Goal: Task Accomplishment & Management: Complete application form

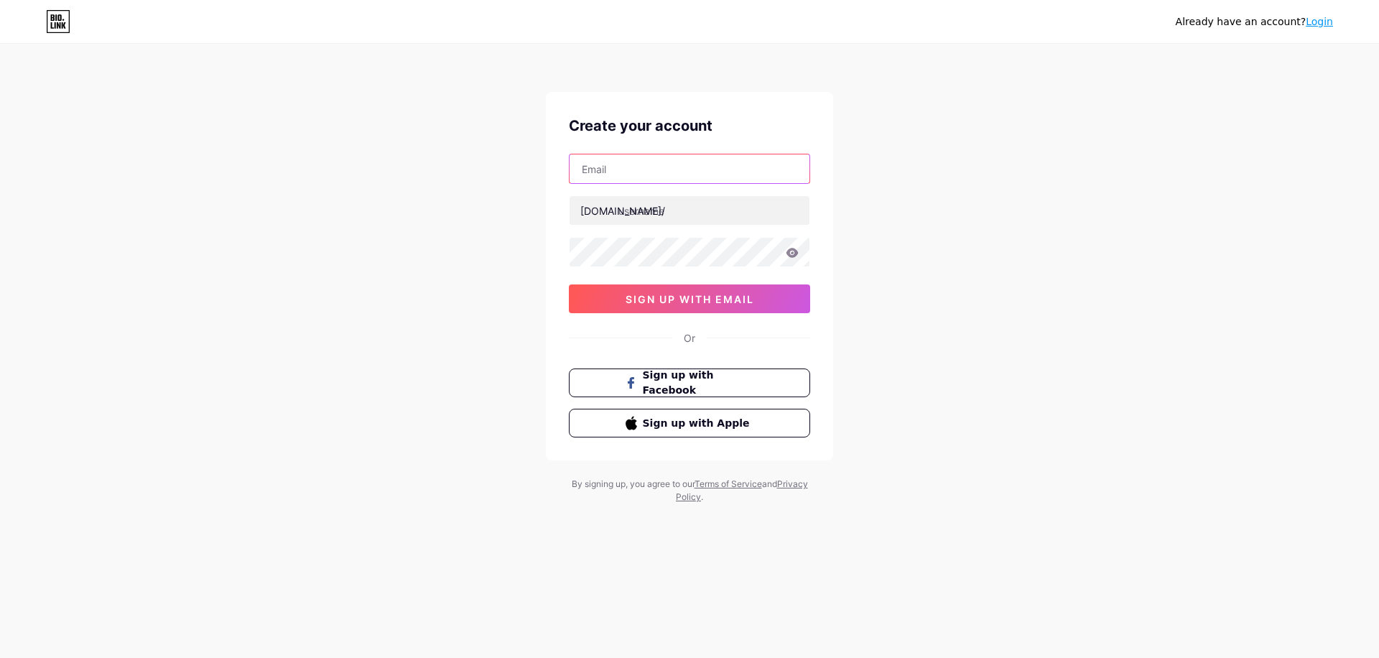
click at [610, 174] on input "text" at bounding box center [689, 168] width 240 height 29
type input "[EMAIL_ADDRESS][DOMAIN_NAME]"
click at [615, 172] on input "[EMAIL_ADDRESS][DOMAIN_NAME]" at bounding box center [689, 168] width 240 height 29
click at [679, 212] on input "text" at bounding box center [689, 210] width 240 height 29
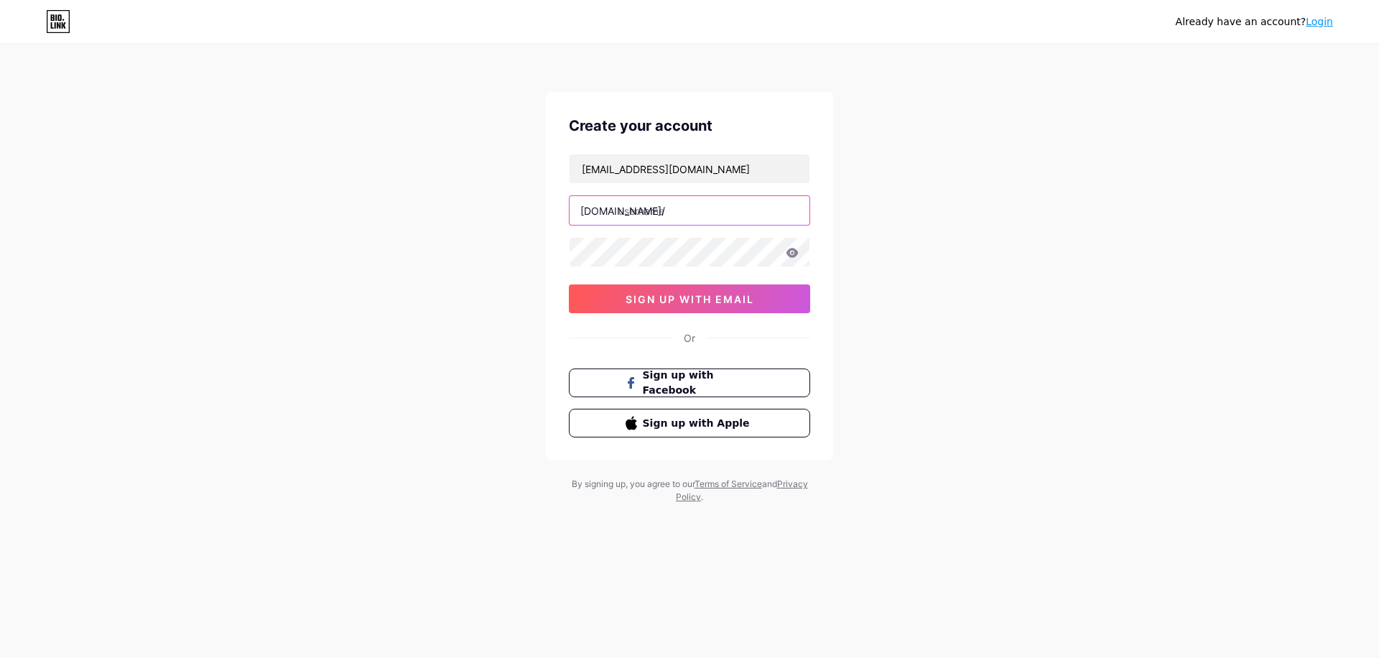
paste input "vitalconfianceseo"
type input "vitalconfiance"
click at [637, 294] on span "sign up with email" at bounding box center [689, 299] width 129 height 12
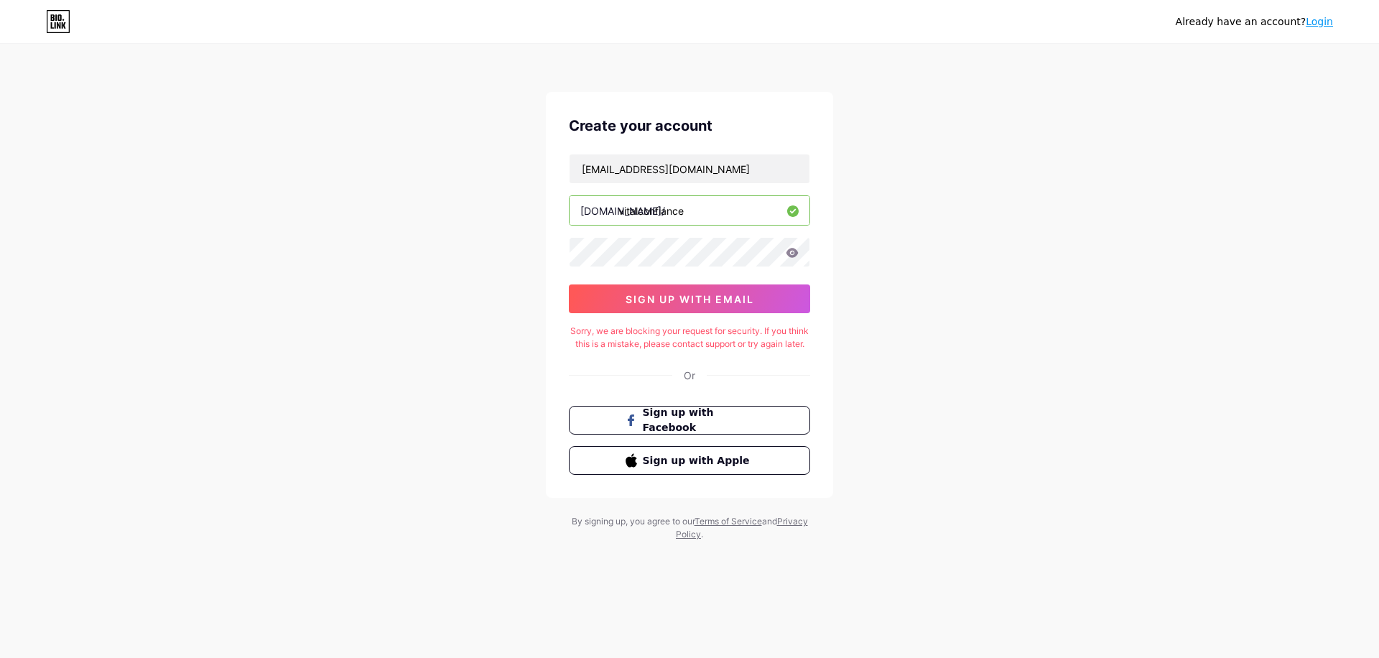
click at [798, 251] on icon at bounding box center [792, 253] width 13 height 10
click at [667, 296] on span "sign up with email" at bounding box center [689, 299] width 129 height 12
click at [57, 22] on icon at bounding box center [58, 21] width 24 height 23
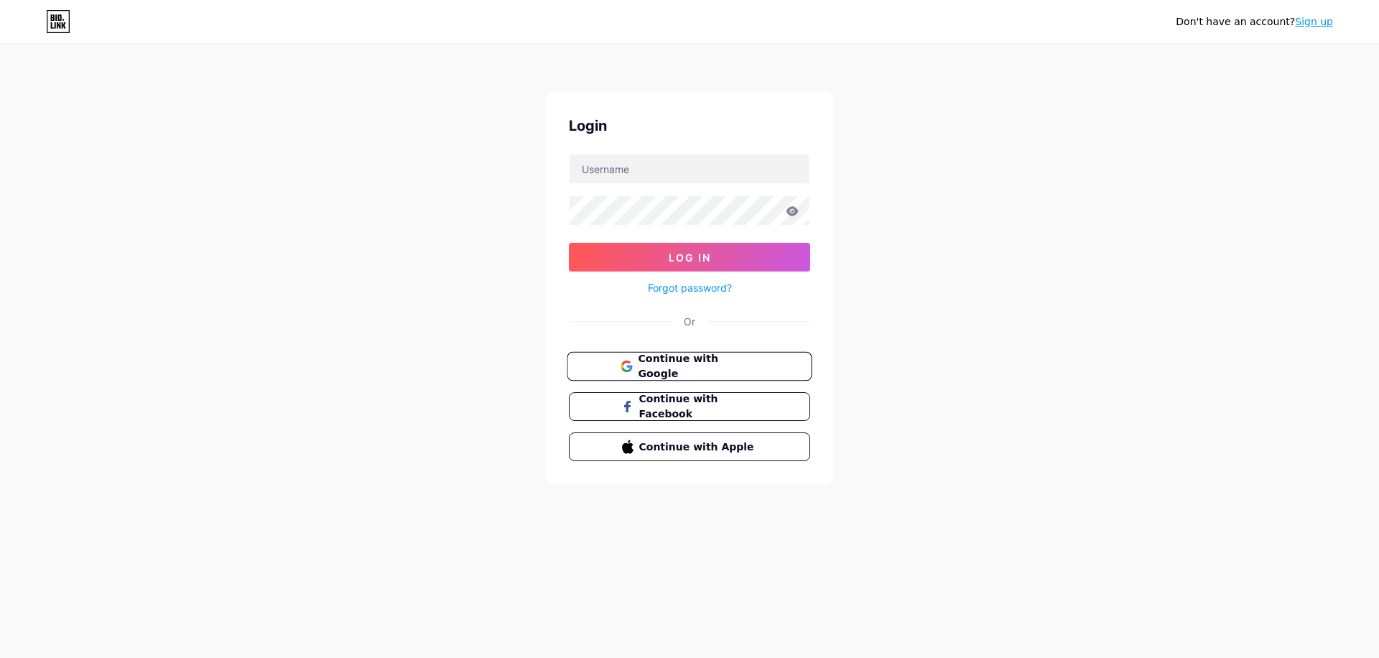
click at [684, 371] on span "Continue with Google" at bounding box center [698, 366] width 120 height 31
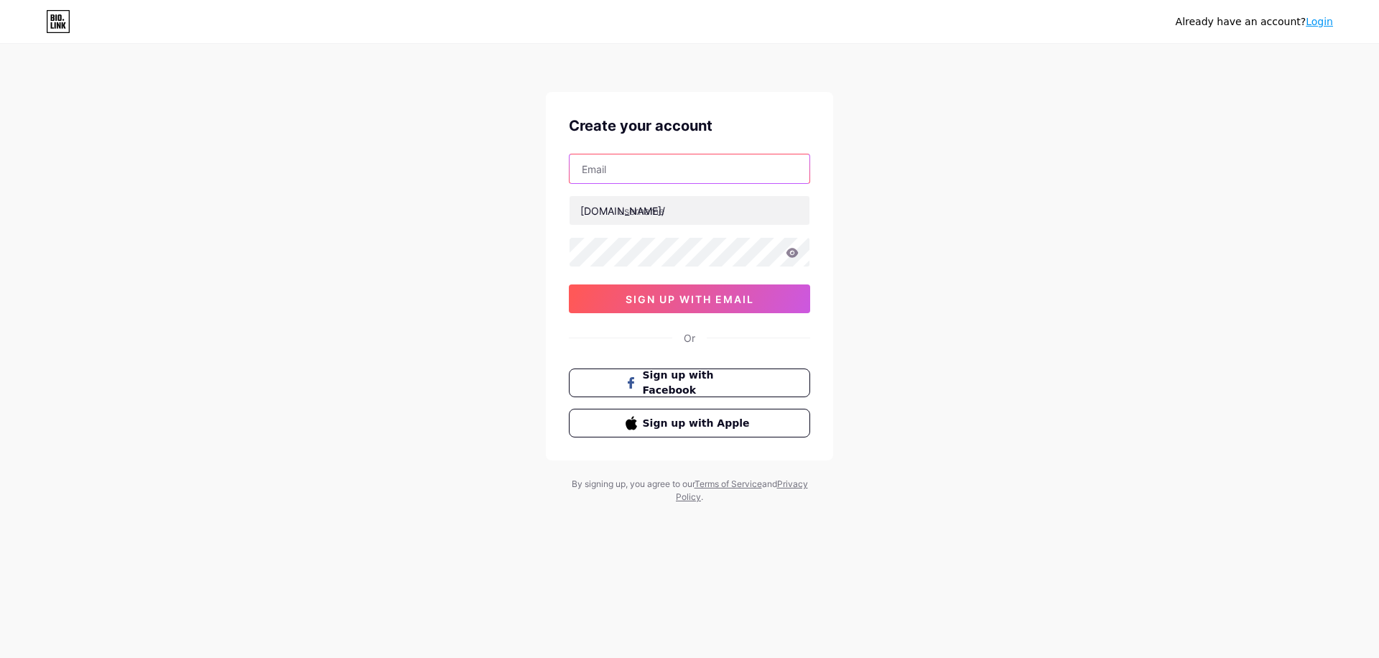
click at [624, 172] on input "text" at bounding box center [689, 168] width 240 height 29
type input "vitalconfianceseo@gmail.com"
click at [615, 169] on input "vitalconfianceseo@gmail.com" at bounding box center [689, 168] width 240 height 29
click at [668, 214] on input "text" at bounding box center [689, 210] width 240 height 29
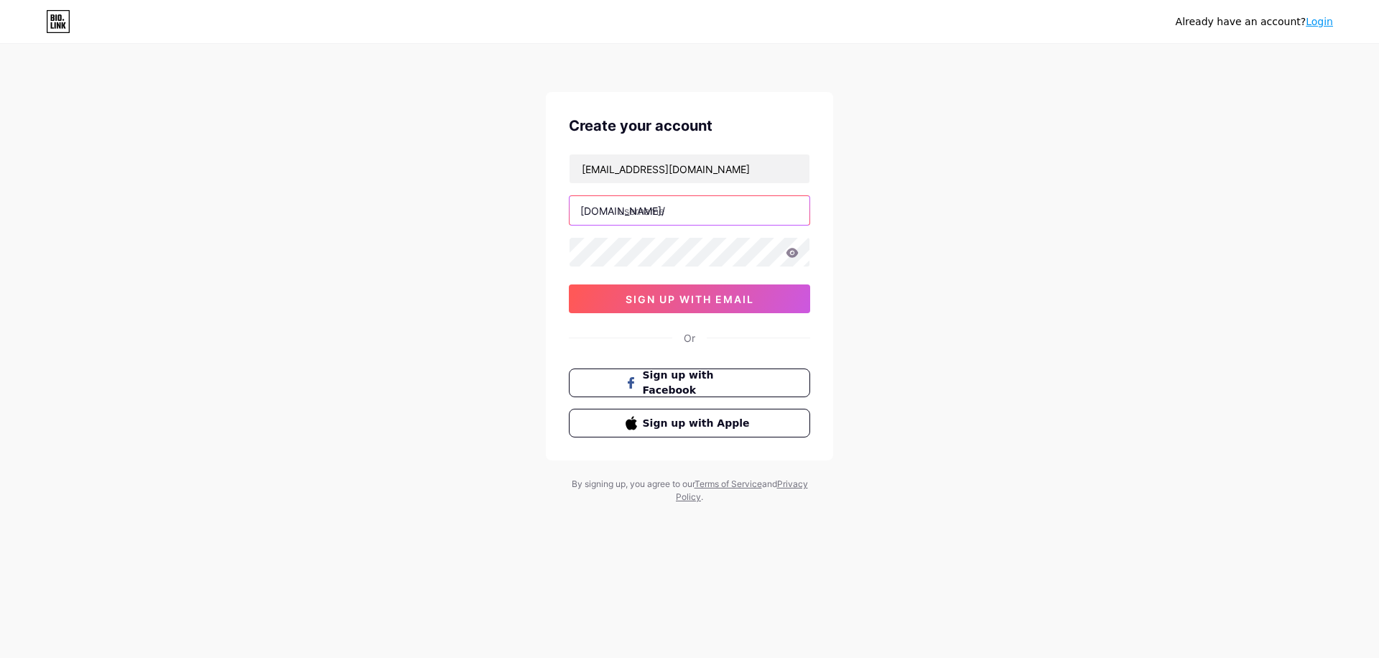
paste input "vitalconfianceseo"
type input "vitalconfiance"
click at [689, 305] on button "sign up with email" at bounding box center [689, 298] width 241 height 29
